Goal: Information Seeking & Learning: Stay updated

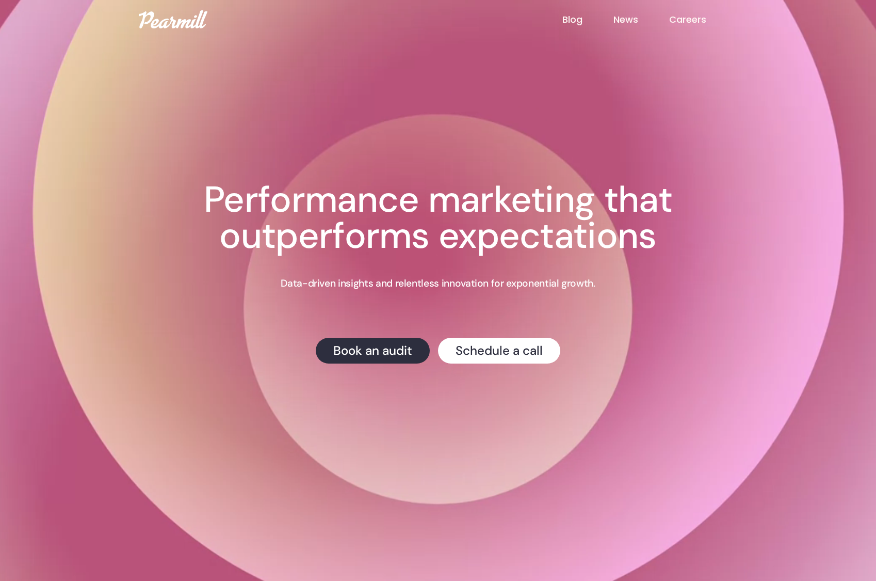
click at [630, 20] on link "News" at bounding box center [642, 19] width 56 height 13
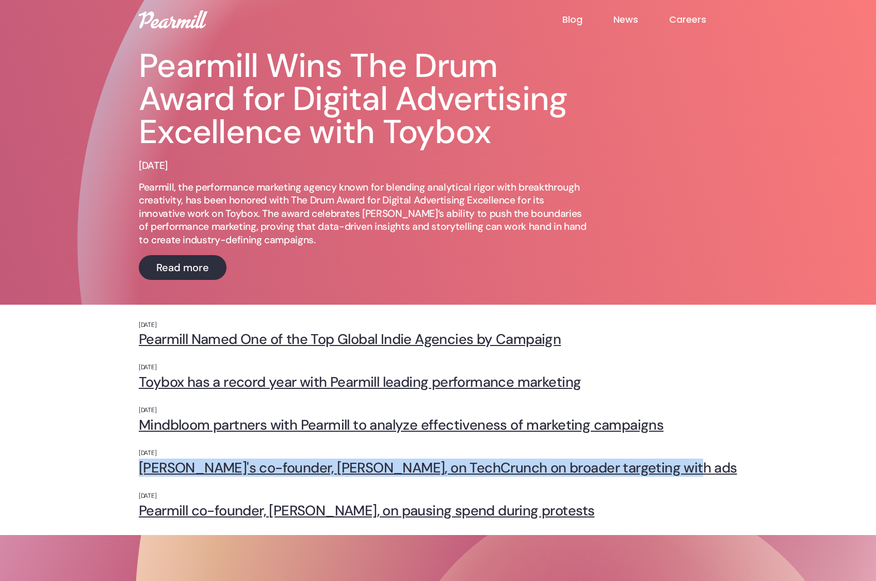
click at [483, 387] on link "Toybox has a record year with Pearmill leading performance marketing" at bounding box center [438, 382] width 599 height 16
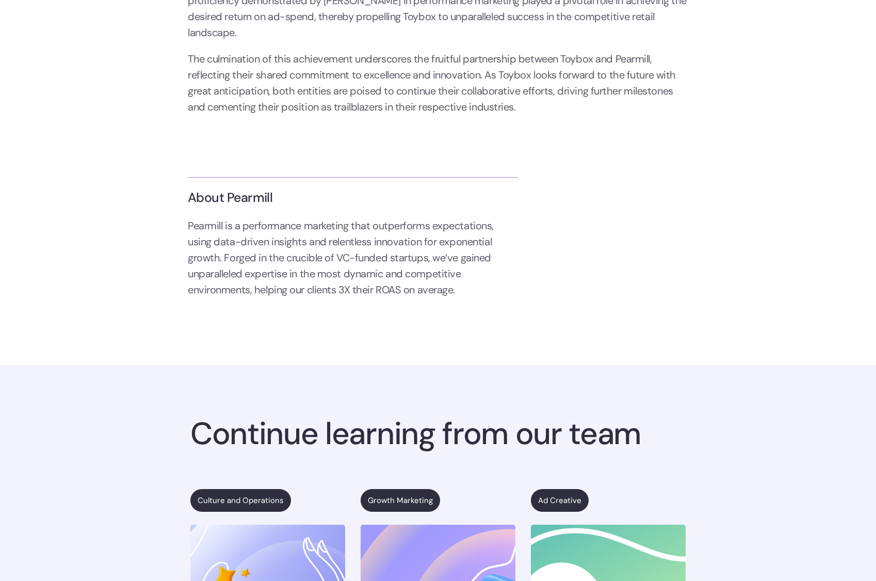
scroll to position [337, 0]
